Goal: Task Accomplishment & Management: Use online tool/utility

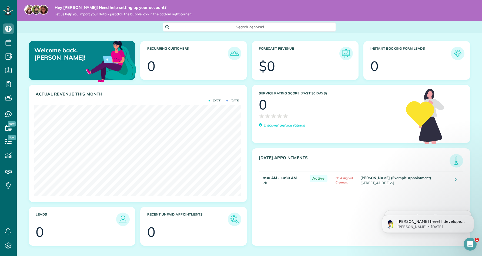
click at [122, 29] on div "Search ZenMaid…" at bounding box center [249, 26] width 465 height 9
click at [11, 247] on icon at bounding box center [8, 246] width 11 height 11
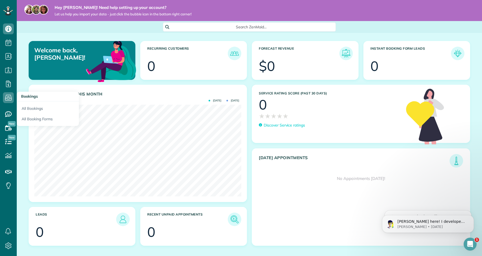
click at [10, 97] on icon at bounding box center [8, 97] width 11 height 11
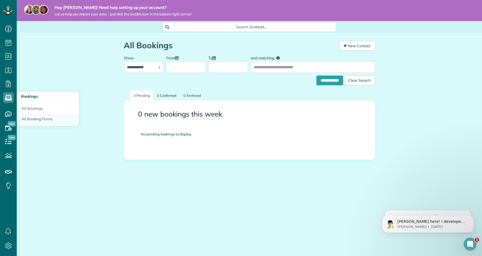
click at [34, 119] on link "All Booking Forms" at bounding box center [48, 120] width 62 height 12
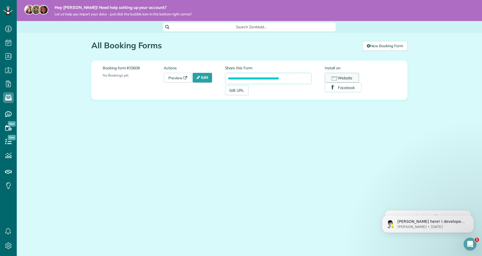
click at [337, 79] on button "Website" at bounding box center [342, 78] width 34 height 10
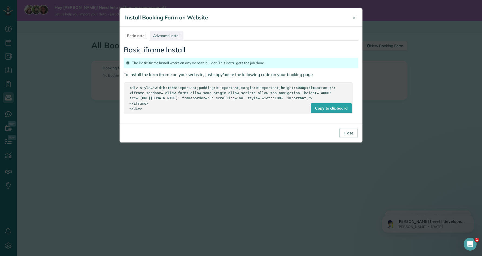
click at [168, 35] on link "Advanced Install" at bounding box center [166, 36] width 33 height 10
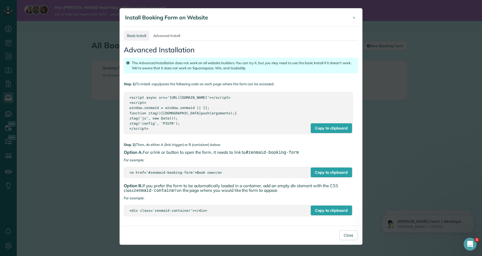
click at [142, 35] on link "Basic Install" at bounding box center [137, 36] width 26 height 10
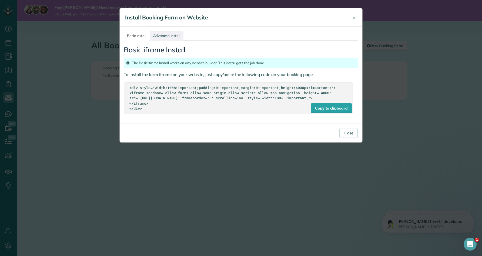
click at [165, 36] on link "Advanced Install" at bounding box center [166, 36] width 33 height 10
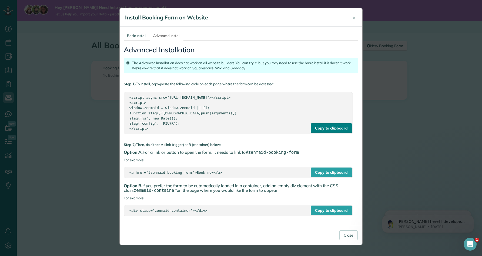
click at [337, 126] on div "Copy to clipboard" at bounding box center [331, 128] width 41 height 10
click at [329, 128] on div "Copy to clipboard" at bounding box center [331, 128] width 41 height 10
drag, startPoint x: 128, startPoint y: 96, endPoint x: 196, endPoint y: 129, distance: 75.4
click at [196, 129] on div "Copy to clipboard <script async src='https://app.zenmaid.com/scripts/booking-fo…" at bounding box center [238, 113] width 229 height 42
copy div "<script async src='https://app.zenmaid.com/scripts/booking-form.js'></script> <…"
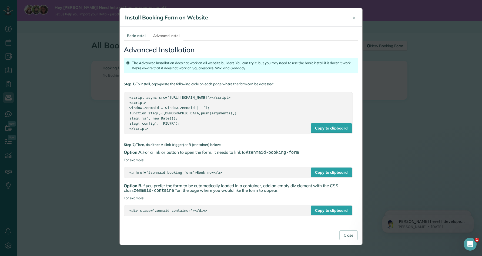
drag, startPoint x: 211, startPoint y: 211, endPoint x: 126, endPoint y: 210, distance: 85.6
click at [126, 210] on div "Copy to clipboard <div class='zenmaid-container'></div>" at bounding box center [238, 210] width 229 height 11
copy div "<div class='zenmaid-container'></div>"
drag, startPoint x: 128, startPoint y: 96, endPoint x: 184, endPoint y: 133, distance: 67.4
click at [184, 133] on div "Copy to clipboard <script async src='https://app.zenmaid.com/scripts/booking-fo…" at bounding box center [238, 113] width 229 height 42
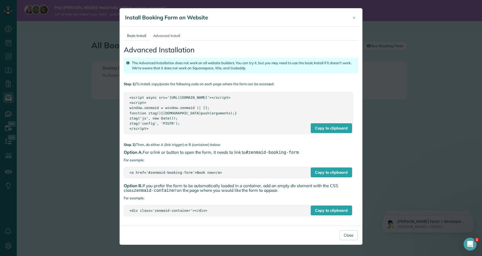
copy div "<script async src='https://app.zenmaid.com/scripts/booking-form.js'></script> <…"
drag, startPoint x: 126, startPoint y: 209, endPoint x: 236, endPoint y: 209, distance: 109.7
click at [236, 209] on div "Copy to clipboard <div class='zenmaid-container'></div>" at bounding box center [238, 210] width 229 height 11
copy div "<div class='zenmaid-container'></div>"
drag, startPoint x: 125, startPoint y: 93, endPoint x: 185, endPoint y: 133, distance: 72.2
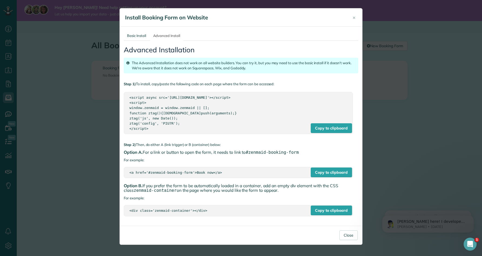
click at [185, 133] on div "Copy to clipboard <script async src='https://app.zenmaid.com/scripts/booking-fo…" at bounding box center [238, 113] width 229 height 42
copy div "<script async src='https://app.zenmaid.com/scripts/booking-form.js'></script> <…"
click at [244, 73] on div "Advanced Installation The Advanced Installation does not work on all website bu…" at bounding box center [241, 131] width 234 height 181
drag, startPoint x: 127, startPoint y: 210, endPoint x: 216, endPoint y: 212, distance: 89.4
click at [216, 212] on div "Copy to clipboard <div class='zenmaid-container'></div>" at bounding box center [238, 210] width 229 height 11
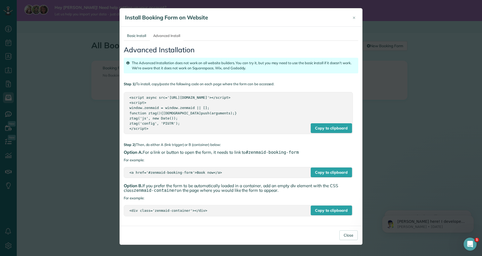
copy div "<div class='zenmaid-container'></div>"
drag, startPoint x: 126, startPoint y: 97, endPoint x: 218, endPoint y: 129, distance: 97.3
click at [218, 129] on div "Copy to clipboard <script async src='https://app.zenmaid.com/scripts/booking-fo…" at bounding box center [238, 113] width 229 height 42
copy div "<script async src='https://app.zenmaid.com/scripts/booking-form.js'></script> <…"
click at [355, 18] on span "×" at bounding box center [353, 17] width 3 height 6
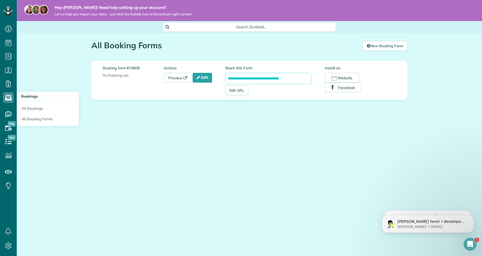
click at [9, 95] on icon at bounding box center [8, 97] width 11 height 11
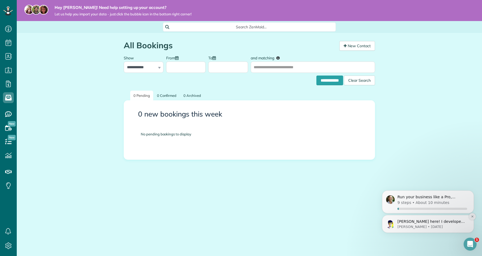
click at [471, 216] on icon "Dismiss notification" at bounding box center [472, 216] width 3 height 3
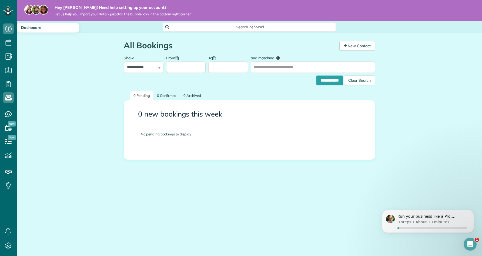
click at [61, 78] on div "**********" at bounding box center [249, 116] width 465 height 167
